Goal: Task Accomplishment & Management: Manage account settings

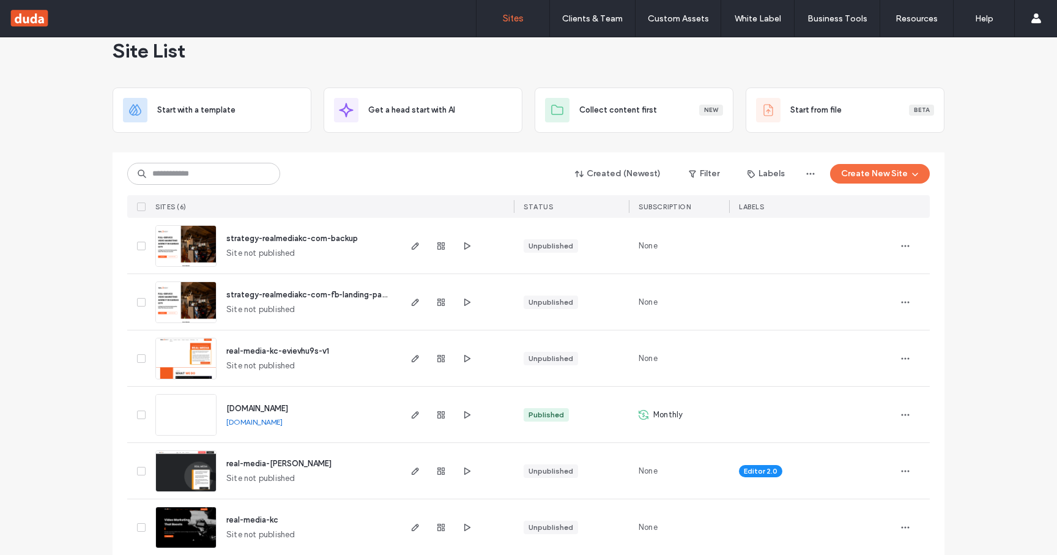
scroll to position [39, 0]
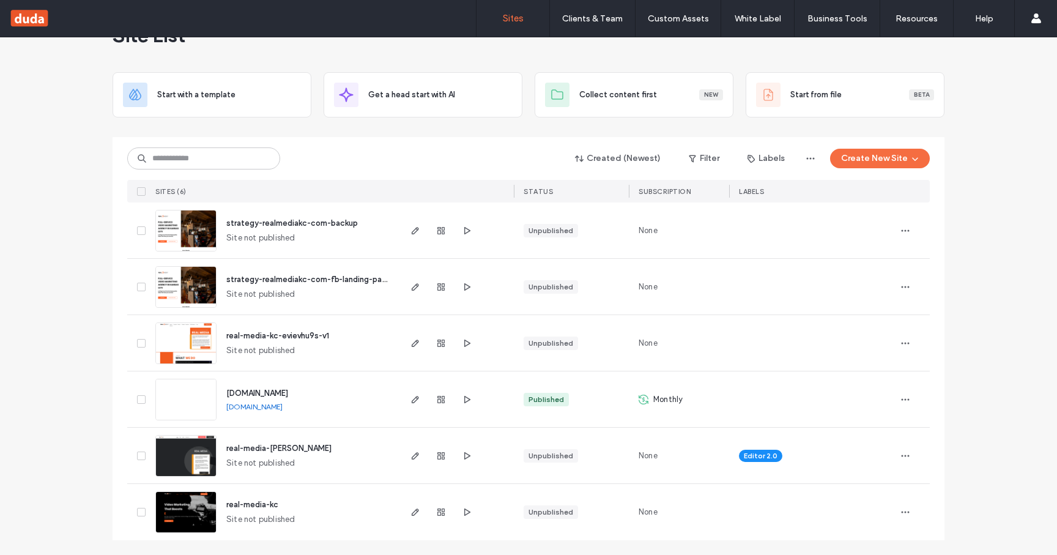
click at [984, 298] on div "Site List Start with a template Get a head start with AI Collect content first …" at bounding box center [528, 277] width 1057 height 556
click at [275, 395] on span "[DOMAIN_NAME]" at bounding box center [257, 392] width 62 height 9
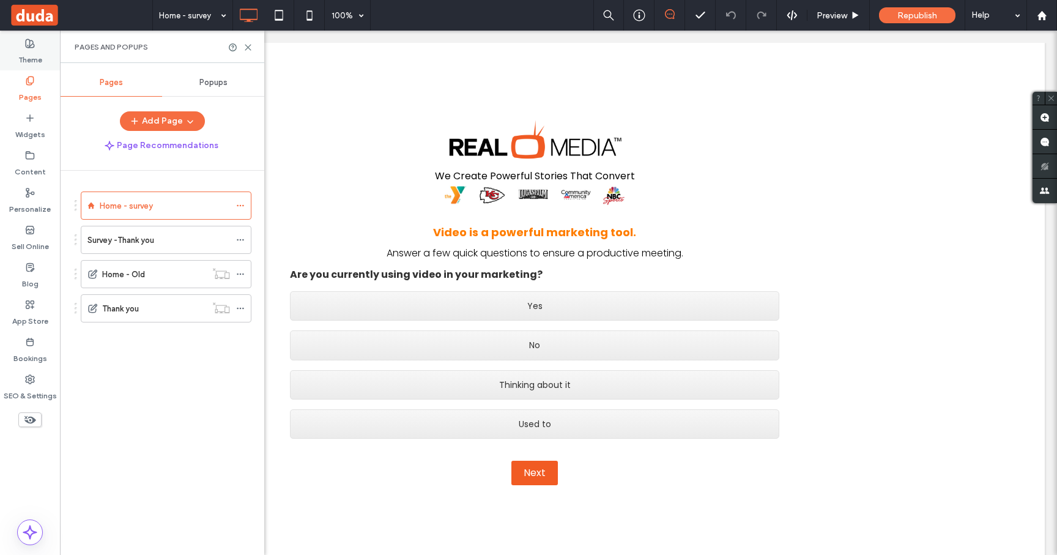
click at [33, 53] on label "Theme" at bounding box center [30, 56] width 24 height 17
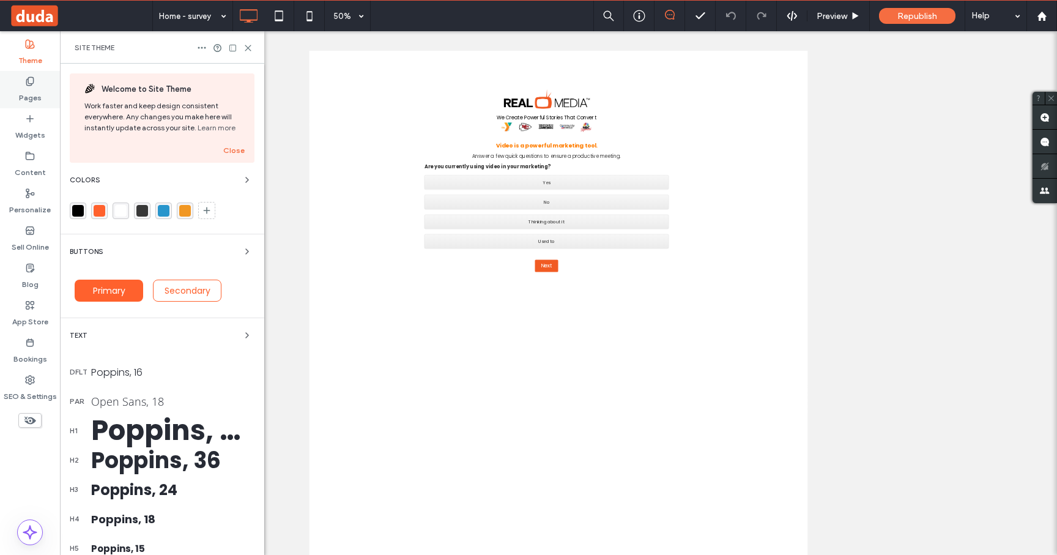
click at [31, 86] on label "Pages" at bounding box center [30, 94] width 23 height 17
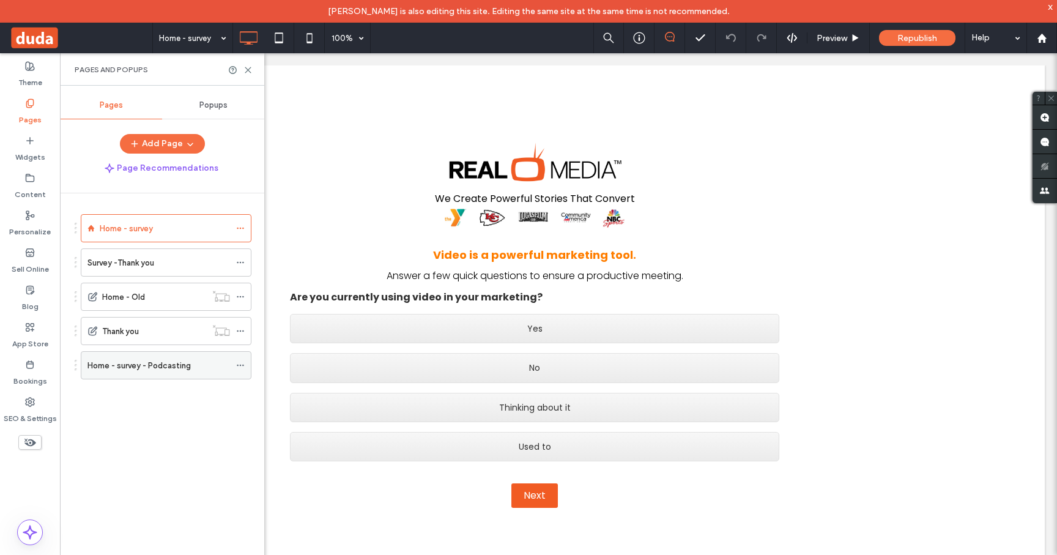
click at [248, 366] on div at bounding box center [243, 365] width 15 height 18
click at [243, 366] on icon at bounding box center [240, 365] width 9 height 9
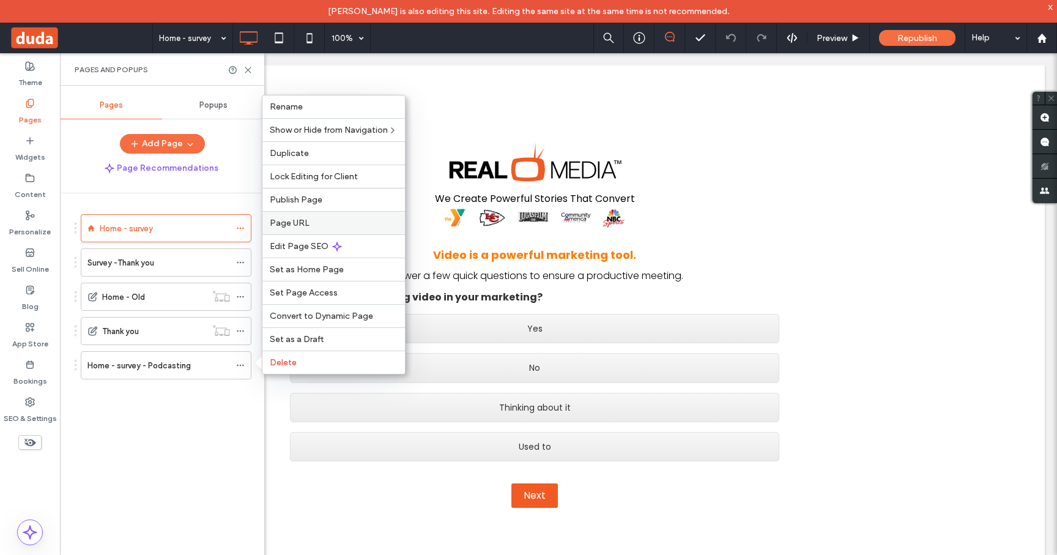
click at [289, 223] on span "Page URL" at bounding box center [290, 223] width 40 height 10
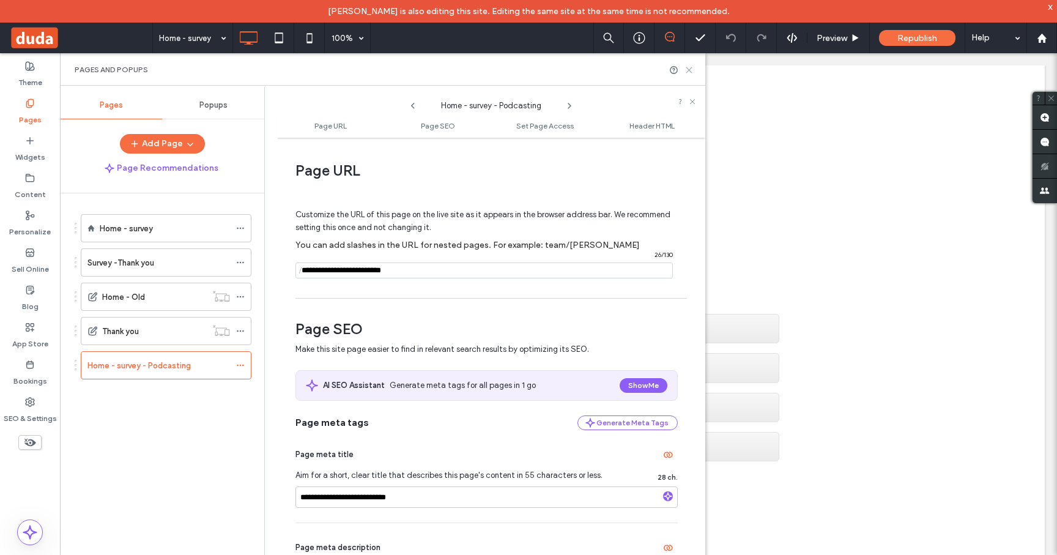
click at [693, 69] on icon at bounding box center [688, 69] width 9 height 9
